Goal: Information Seeking & Learning: Learn about a topic

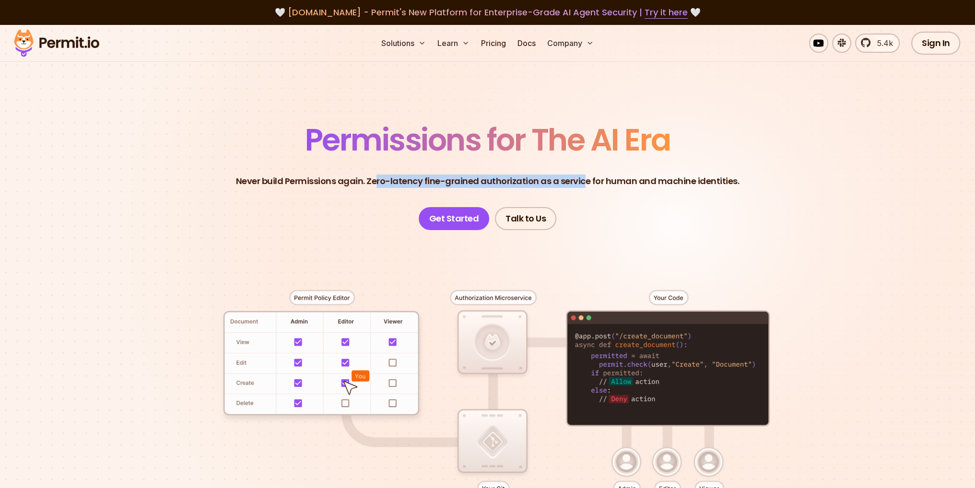
drag, startPoint x: 380, startPoint y: 182, endPoint x: 577, endPoint y: 173, distance: 197.7
click at [583, 172] on header "Permissions for The AI Era Never build Permissions again. Zero-latency fine-gra…" at bounding box center [487, 177] width 671 height 105
click at [559, 176] on p "Never build Permissions again. Zero-latency fine-grained authorization as a ser…" at bounding box center [487, 181] width 503 height 13
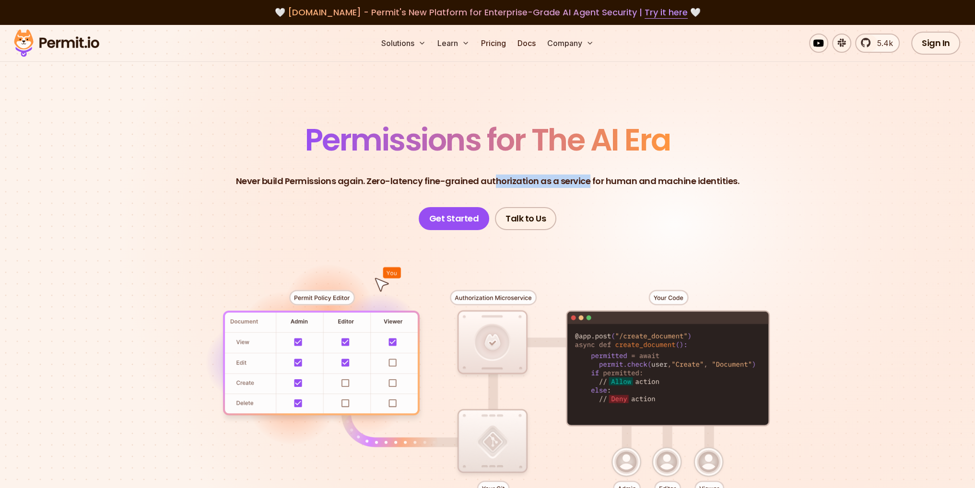
drag, startPoint x: 536, startPoint y: 182, endPoint x: 586, endPoint y: 180, distance: 50.4
click at [586, 180] on p "Never build Permissions again. Zero-latency fine-grained authorization as a ser…" at bounding box center [487, 181] width 503 height 13
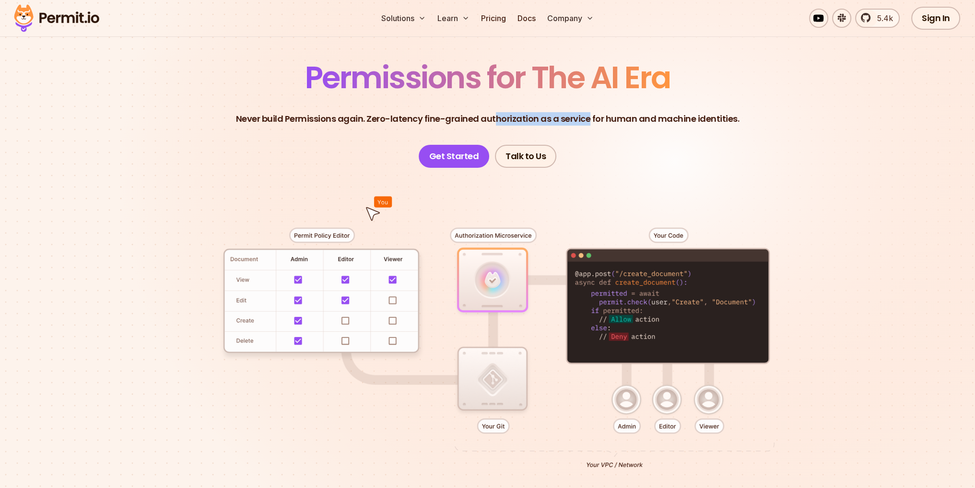
scroll to position [144, 0]
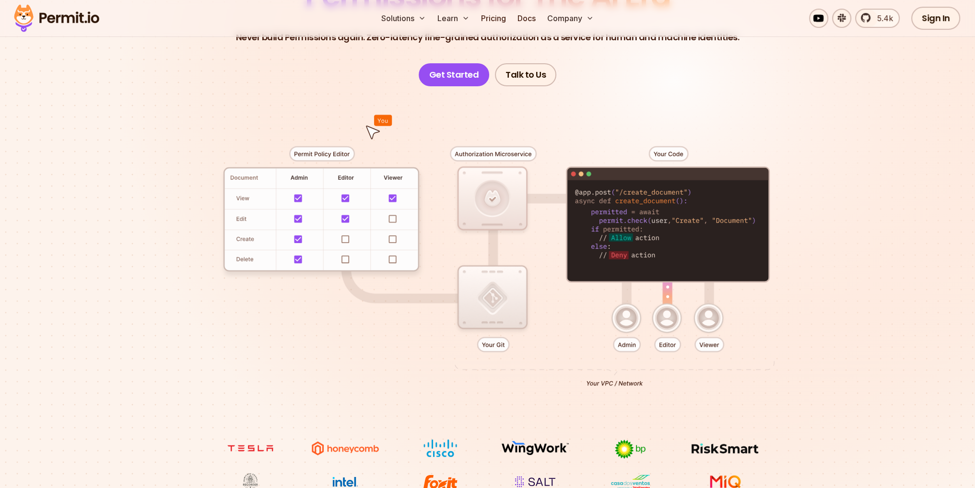
drag, startPoint x: 470, startPoint y: 152, endPoint x: 506, endPoint y: 153, distance: 36.0
click at [506, 153] on div at bounding box center [487, 262] width 671 height 353
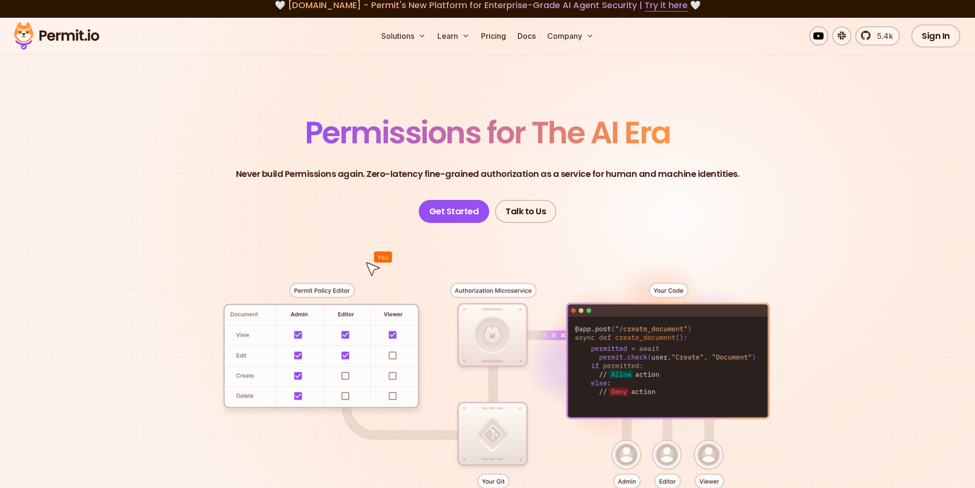
scroll to position [0, 0]
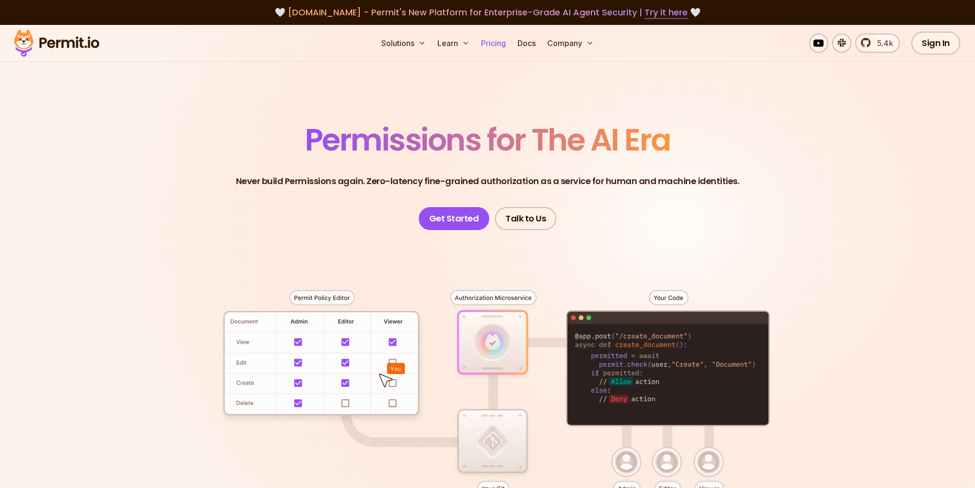
click at [489, 46] on link "Pricing" at bounding box center [493, 43] width 33 height 19
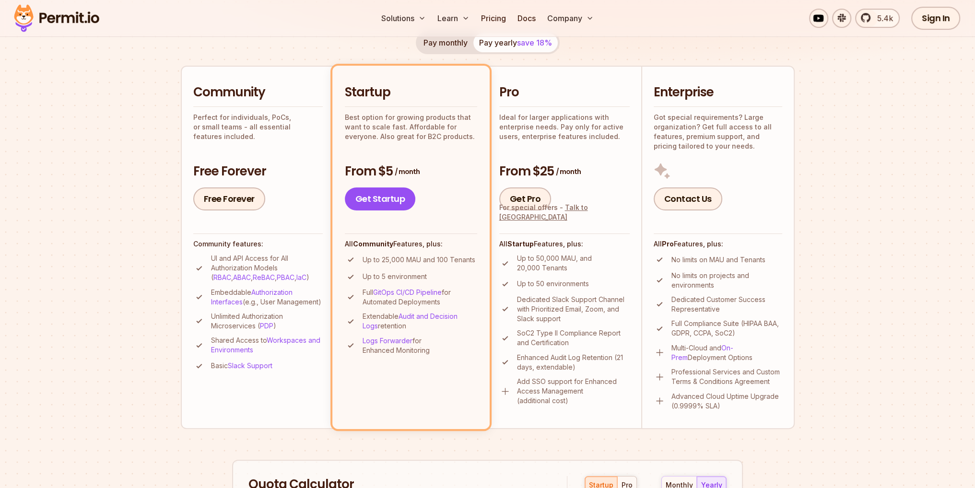
scroll to position [192, 0]
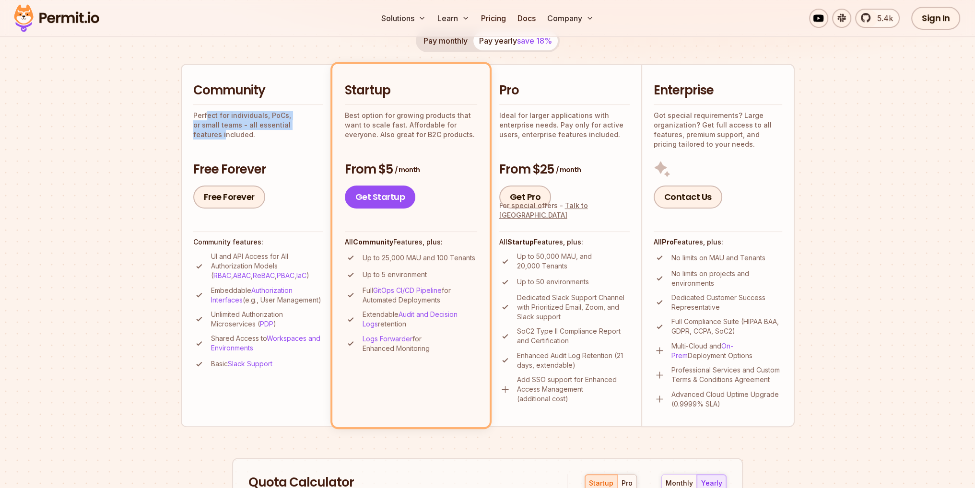
drag, startPoint x: 205, startPoint y: 115, endPoint x: 288, endPoint y: 121, distance: 82.7
click at [288, 121] on p "Perfect for individuals, PoCs, or small teams - all essential features included." at bounding box center [257, 125] width 129 height 29
click at [261, 120] on p "Perfect for individuals, PoCs, or small teams - all essential features included." at bounding box center [257, 125] width 129 height 29
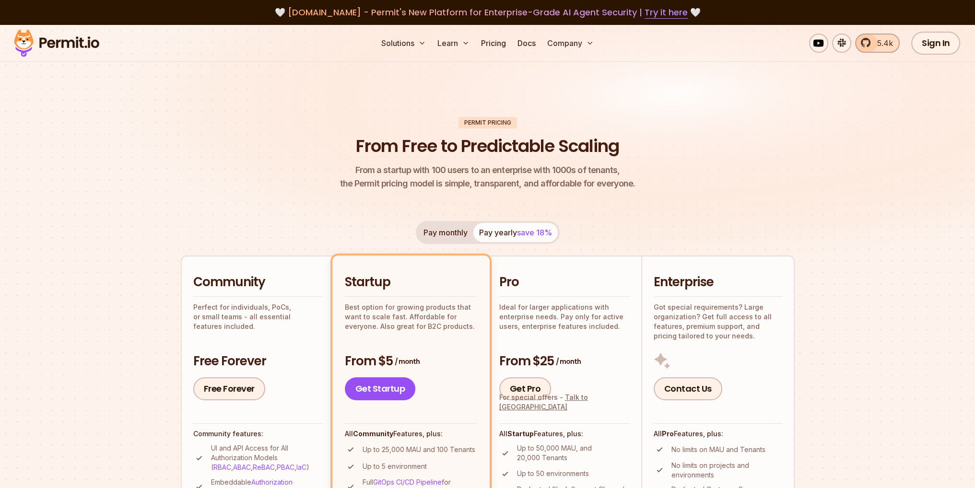
click at [871, 43] on link "5.4k" at bounding box center [877, 43] width 45 height 19
